Goal: Go to known website: Access a specific website the user already knows

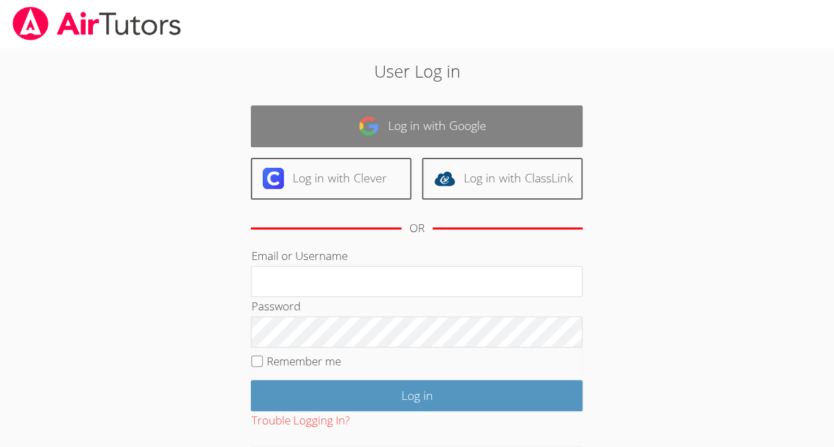
click at [533, 128] on link "Log in with Google" at bounding box center [417, 127] width 332 height 42
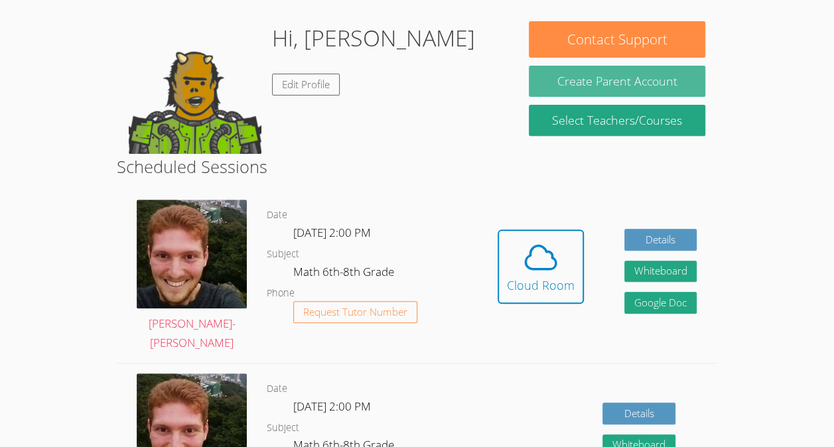
scroll to position [195, 0]
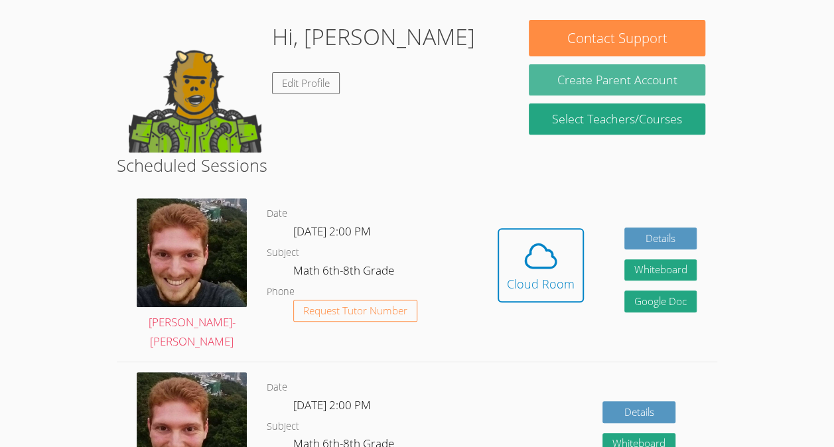
click at [534, 280] on div "Cloud Room" at bounding box center [541, 284] width 68 height 19
